Goal: Contribute content: Add original content to the website for others to see

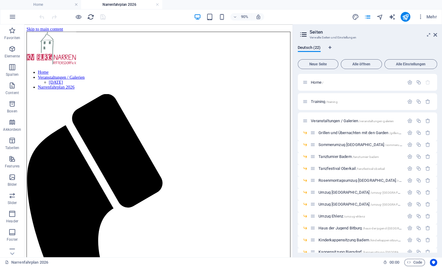
scroll to position [103, 0]
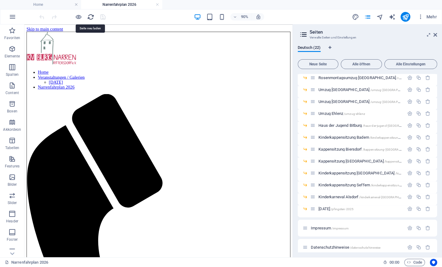
click at [90, 16] on icon "reload" at bounding box center [90, 16] width 7 height 7
click at [9, 45] on span "Elemente" at bounding box center [12, 52] width 24 height 15
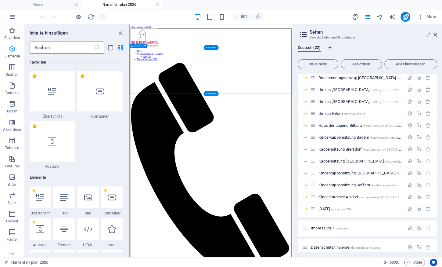
scroll to position [115, 0]
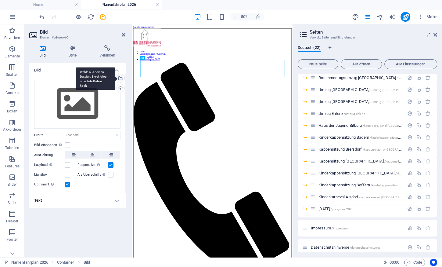
click at [120, 75] on div "Wähle aus deinen Dateien, Stockfotos oder lade Dateien hoch" at bounding box center [119, 78] width 9 height 9
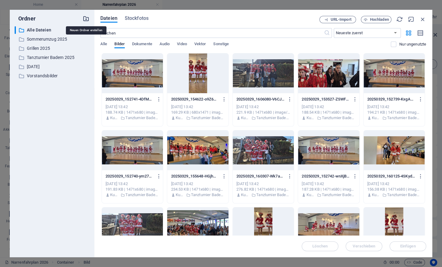
click at [86, 21] on icon "button" at bounding box center [86, 18] width 7 height 7
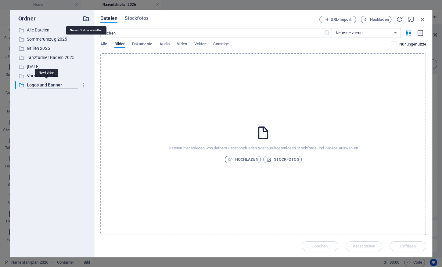
type input "Logos und Banner"
click at [377, 18] on span "Hochladen" at bounding box center [379, 20] width 19 height 4
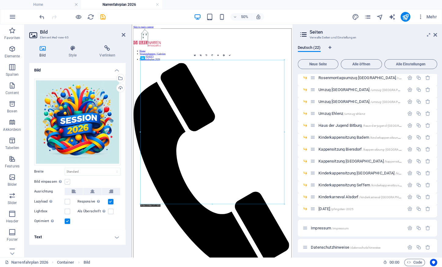
click at [70, 182] on label at bounding box center [67, 181] width 5 height 5
click at [0, 0] on input "Bild einpassen Bild automatisch anhand einer fixen Breite und Höhe einpassen" at bounding box center [0, 0] width 0 height 0
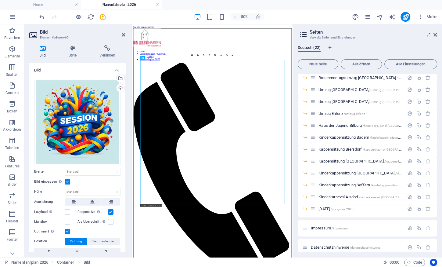
scroll to position [33, 0]
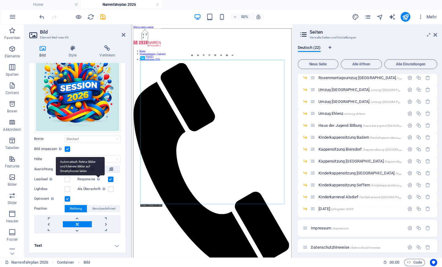
click at [90, 170] on div "Automatisch Retina-Bilder und kleinere Bilder auf Smartphones laden" at bounding box center [80, 166] width 49 height 18
click at [0, 0] on input "Responsive Automatisch Retina-Bilder und kleinere Bilder auf Smartphones laden" at bounding box center [0, 0] width 0 height 0
click at [93, 169] on icon at bounding box center [92, 169] width 4 height 7
click at [113, 187] on label at bounding box center [110, 188] width 5 height 5
click at [0, 0] on input "Als Überschrift Das Bild in eine H1-Überschrift einfügen. Nützlich, um dem Alte…" at bounding box center [0, 0] width 0 height 0
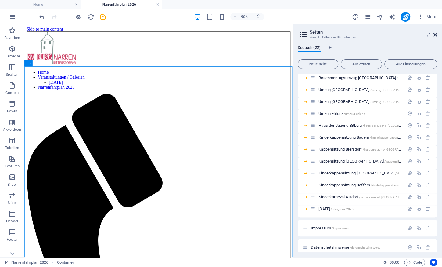
click at [436, 35] on icon at bounding box center [436, 34] width 4 height 5
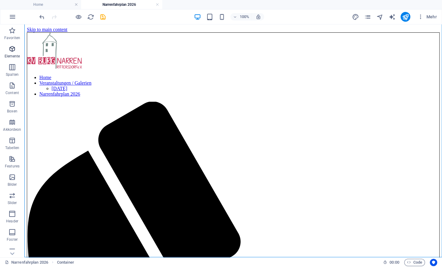
click at [15, 48] on icon "button" at bounding box center [12, 48] width 7 height 7
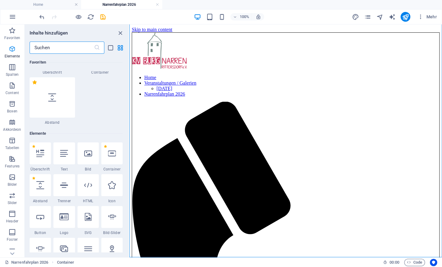
scroll to position [115, 0]
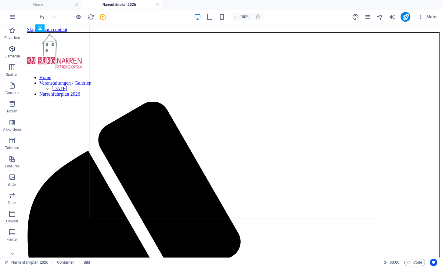
click at [15, 51] on icon "button" at bounding box center [12, 48] width 7 height 7
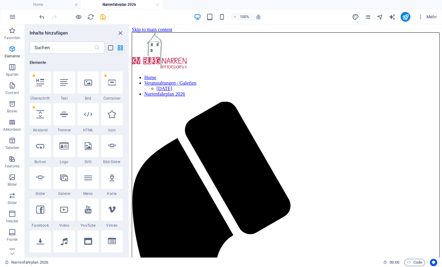
select select "px"
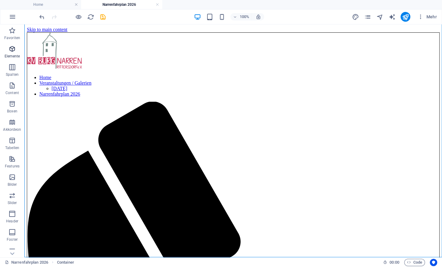
click at [10, 53] on span "Elemente" at bounding box center [12, 52] width 24 height 15
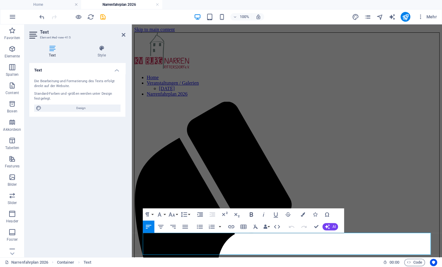
click at [253, 213] on icon "button" at bounding box center [251, 214] width 3 height 4
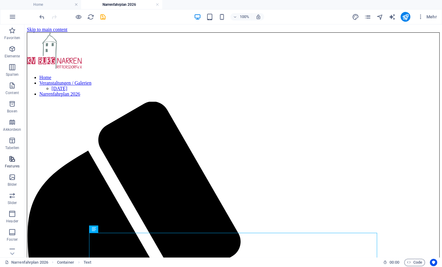
click at [12, 164] on p "Features" at bounding box center [12, 166] width 15 height 5
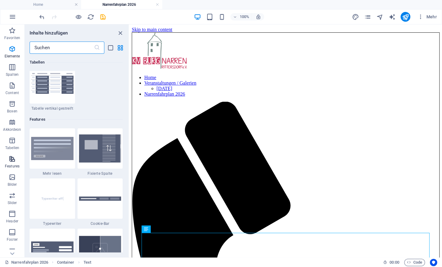
scroll to position [2430, 0]
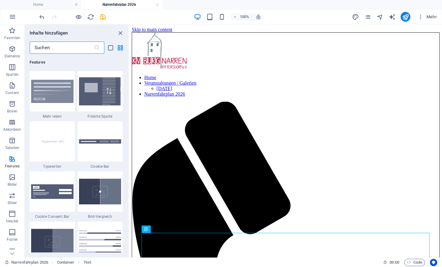
click at [48, 47] on input "text" at bounding box center [62, 48] width 64 height 12
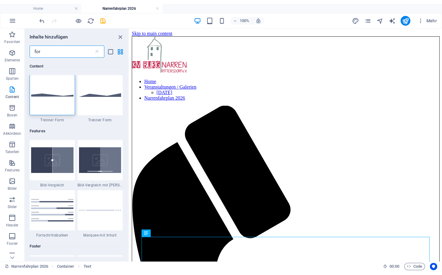
scroll to position [0, 0]
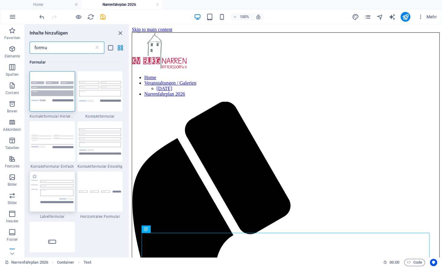
type input "formu"
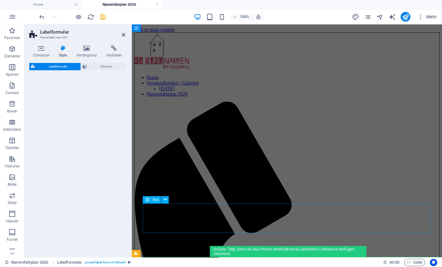
select select "rem"
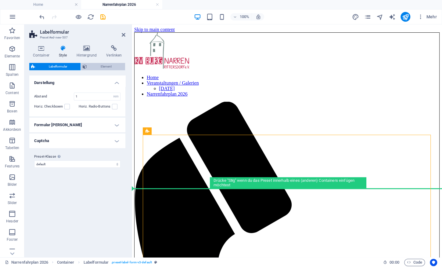
click at [115, 64] on span "Element" at bounding box center [106, 66] width 35 height 7
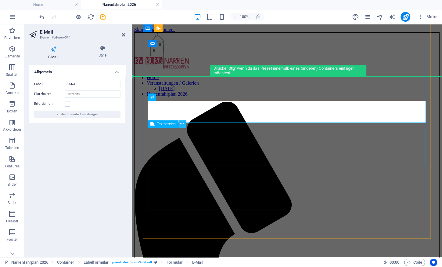
click at [183, 125] on icon at bounding box center [181, 124] width 3 height 6
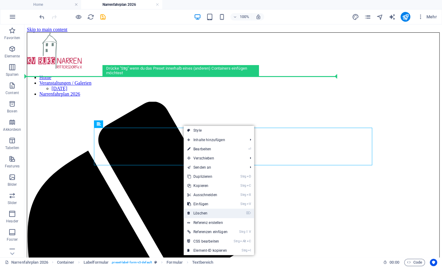
click at [204, 211] on link "⌦ Löschen" at bounding box center [208, 213] width 48 height 9
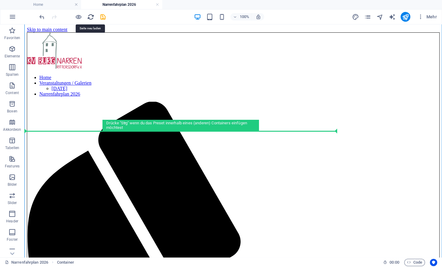
click at [91, 18] on icon "reload" at bounding box center [90, 16] width 7 height 7
click at [103, 15] on icon "save" at bounding box center [103, 16] width 7 height 7
